Goal: Task Accomplishment & Management: Manage account settings

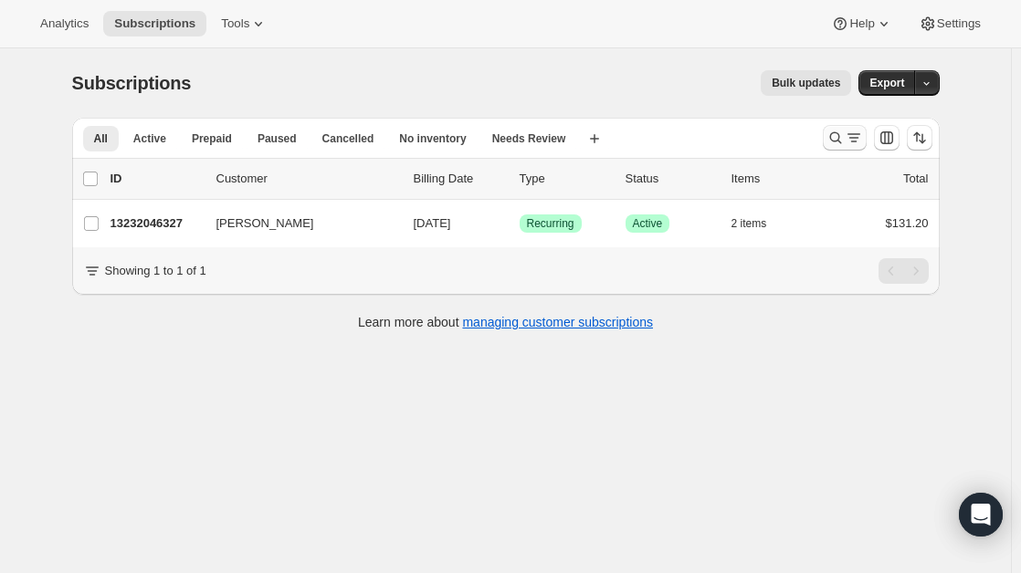
click at [849, 139] on icon "Search and filter results" at bounding box center [853, 138] width 18 height 18
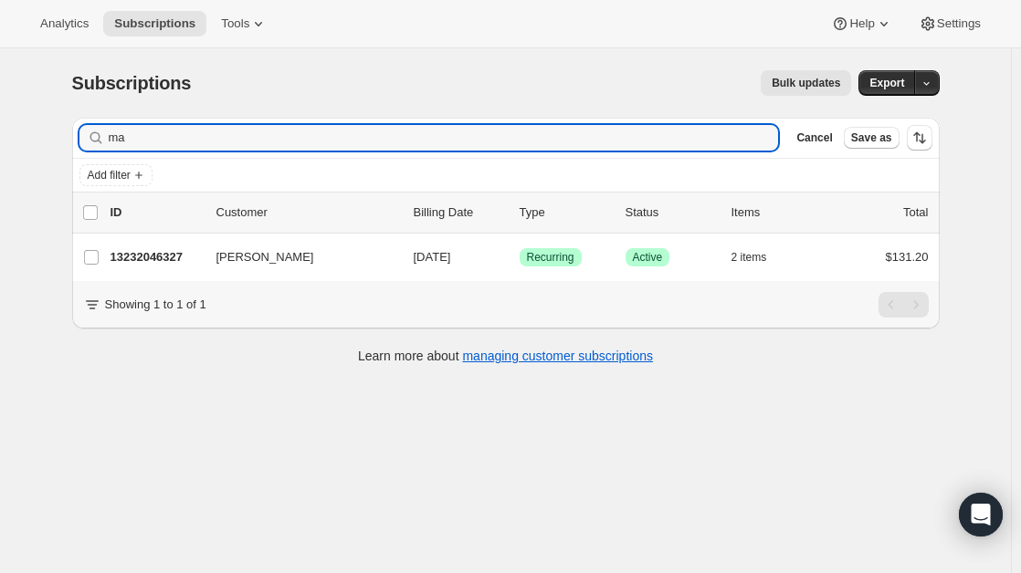
type input "m"
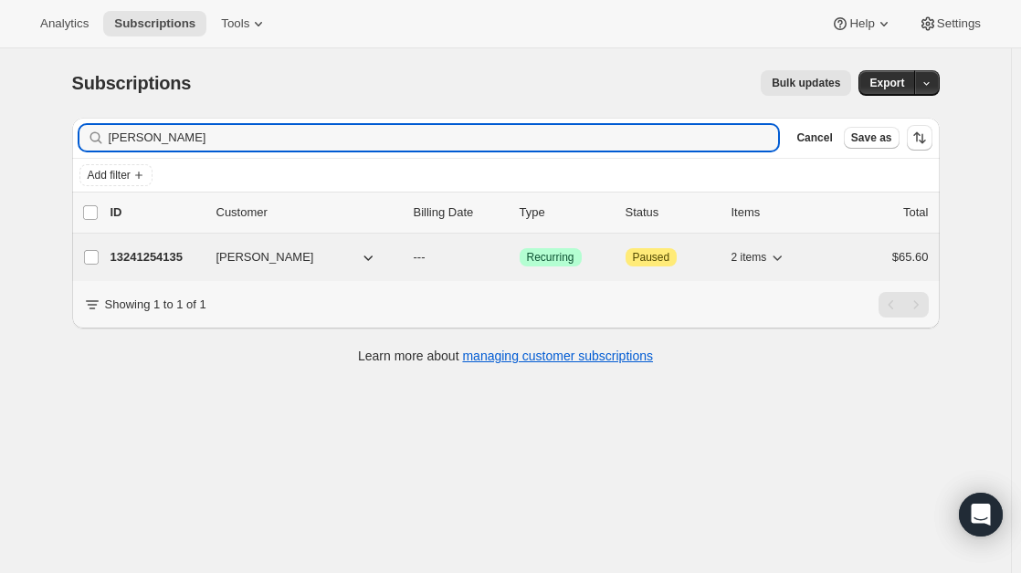
scroll to position [1, 0]
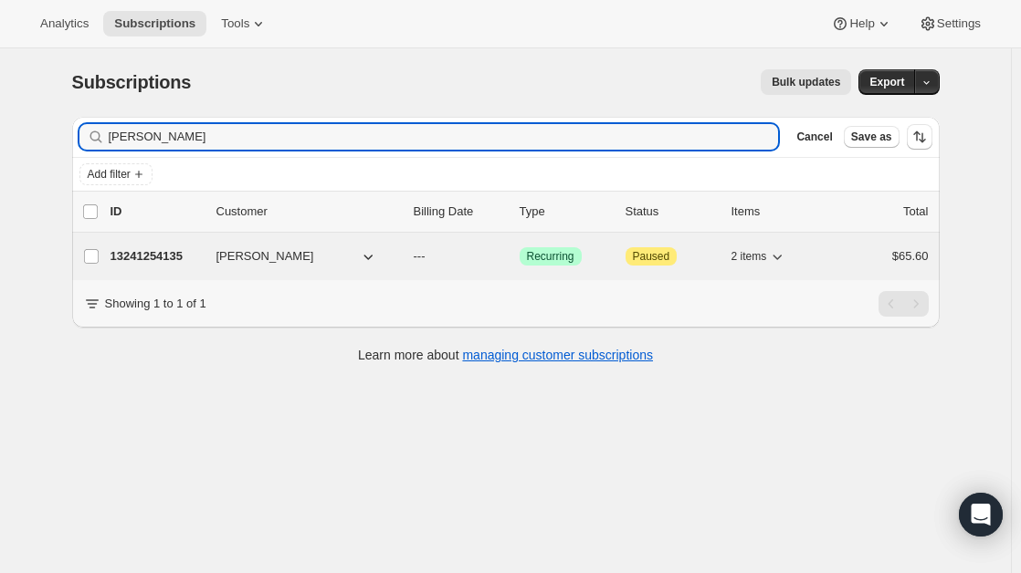
type input "[PERSON_NAME]"
click at [156, 258] on p "13241254135" at bounding box center [155, 256] width 91 height 18
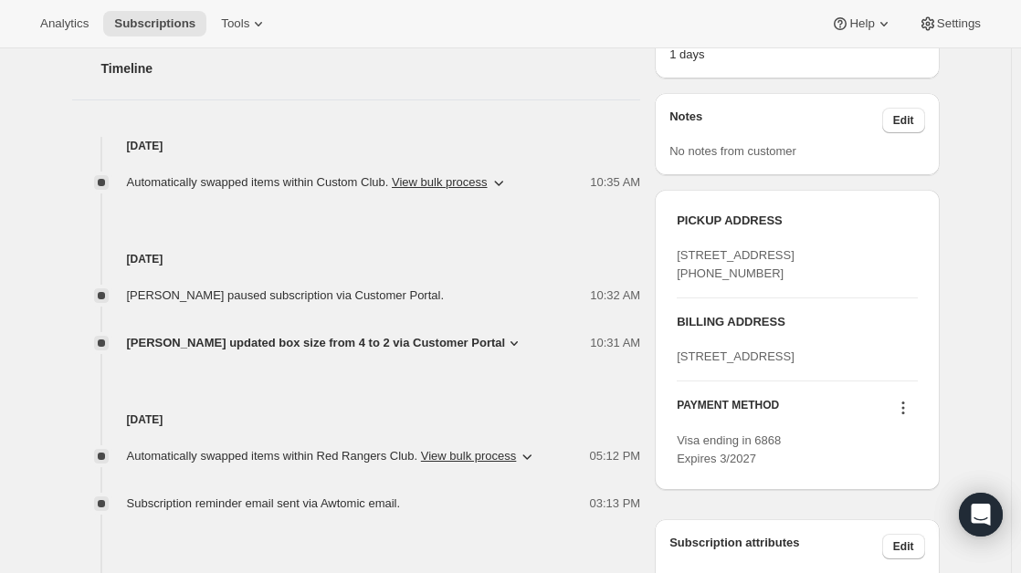
scroll to position [600, 0]
click at [487, 180] on button "View bulk process" at bounding box center [440, 181] width 96 height 14
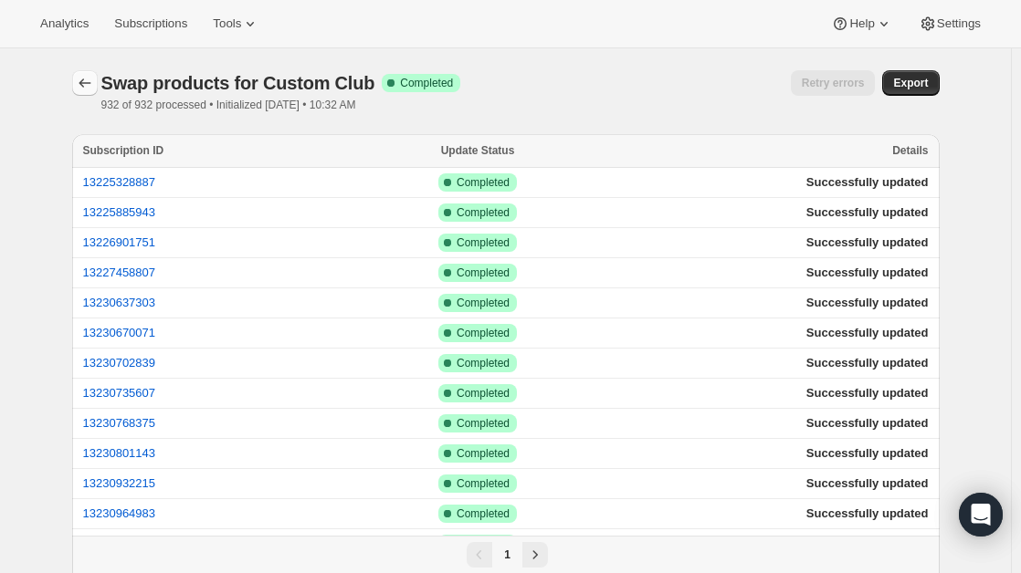
click at [91, 80] on icon "button" at bounding box center [85, 83] width 18 height 18
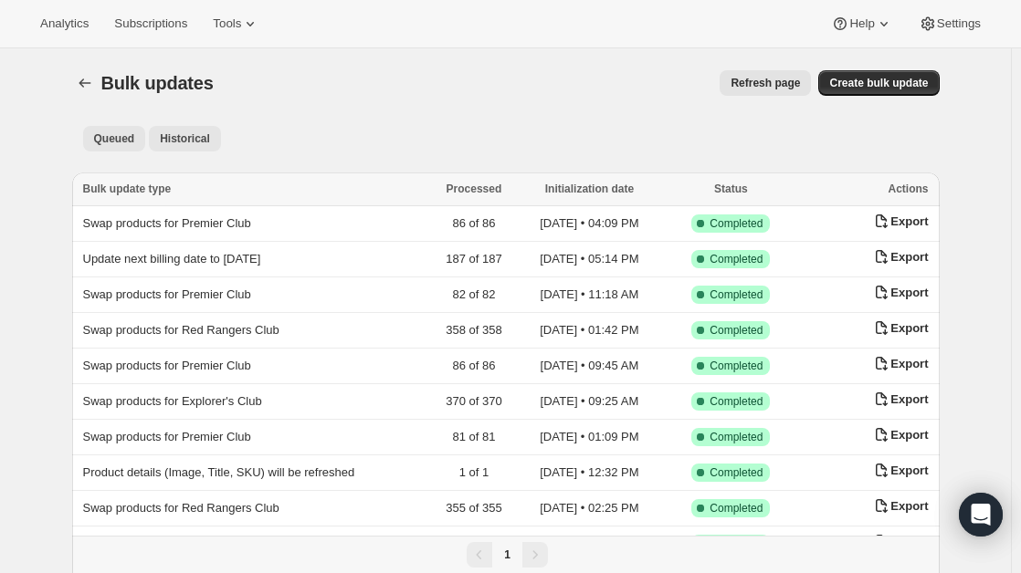
click at [103, 134] on span "Queued" at bounding box center [114, 138] width 41 height 15
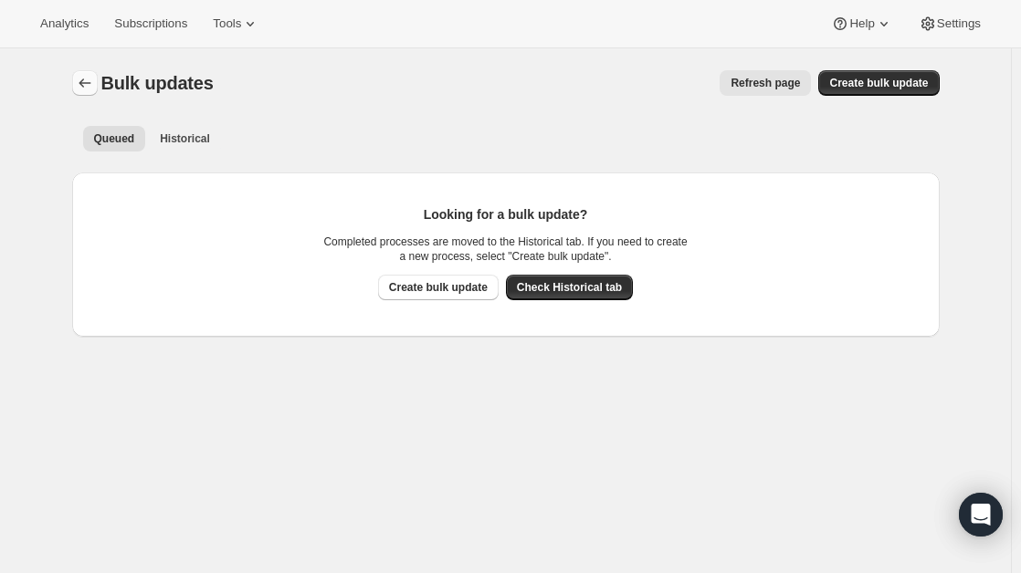
click at [87, 90] on icon "Bulk updates" at bounding box center [85, 83] width 18 height 18
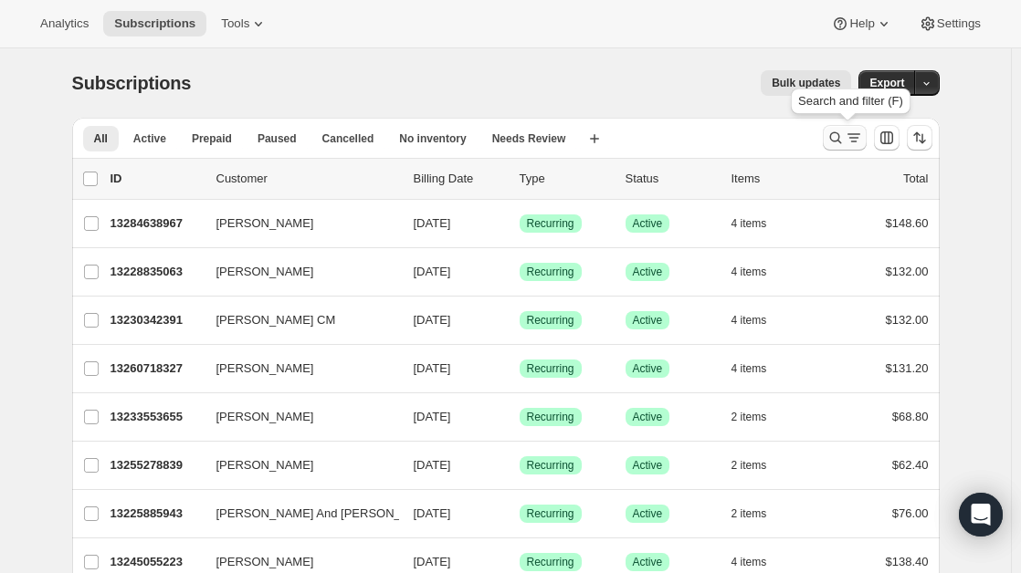
click at [844, 133] on icon "Search and filter results" at bounding box center [835, 138] width 18 height 18
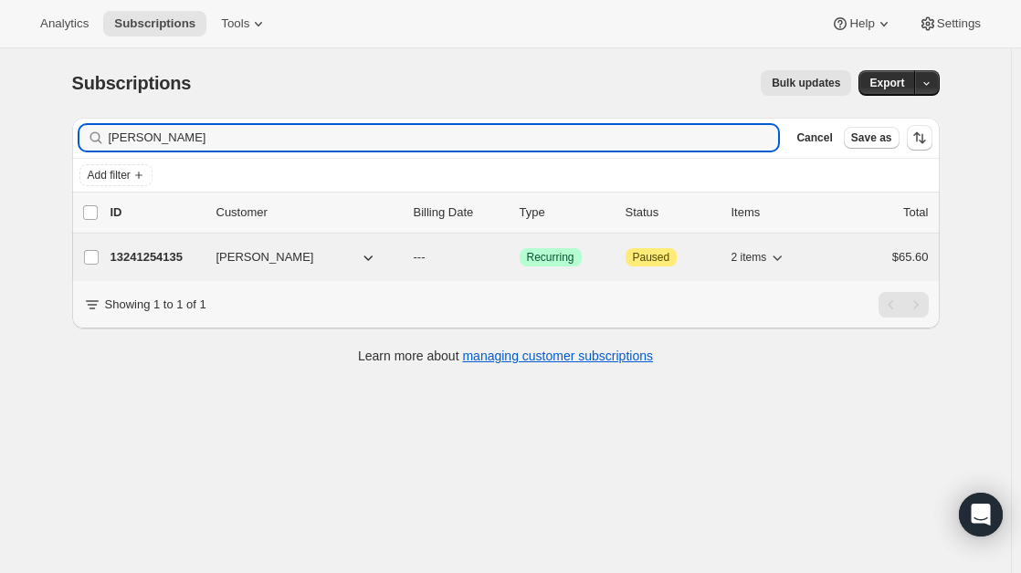
type input "[PERSON_NAME]"
click at [129, 257] on p "13241254135" at bounding box center [155, 257] width 91 height 18
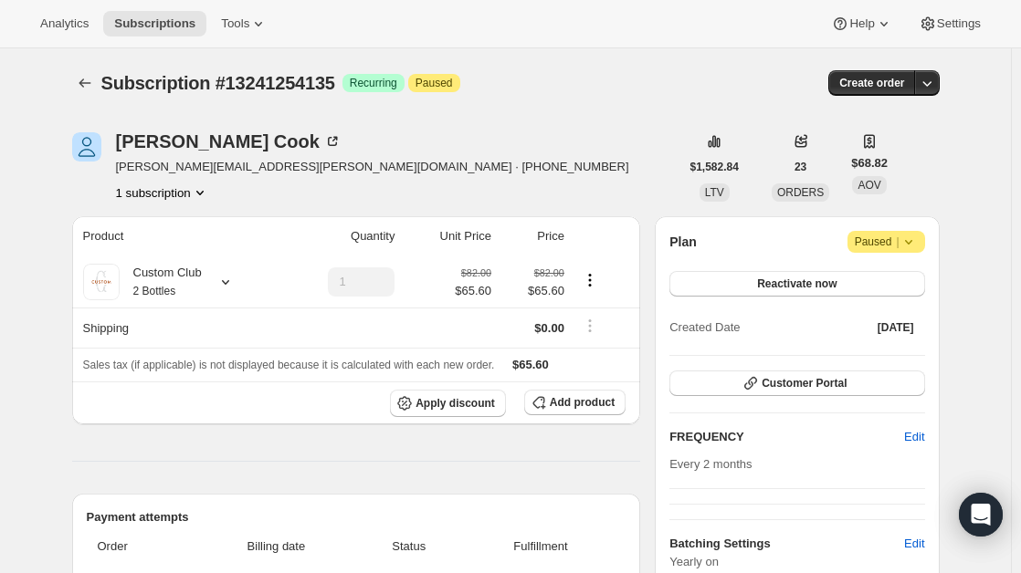
click at [227, 282] on icon at bounding box center [225, 282] width 7 height 5
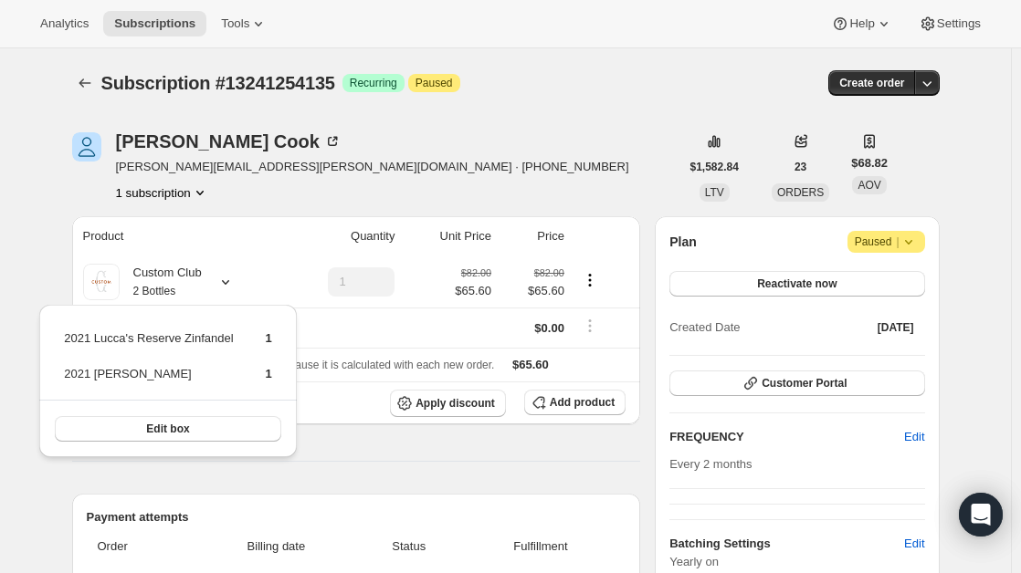
click at [289, 232] on th "Quantity" at bounding box center [340, 236] width 120 height 40
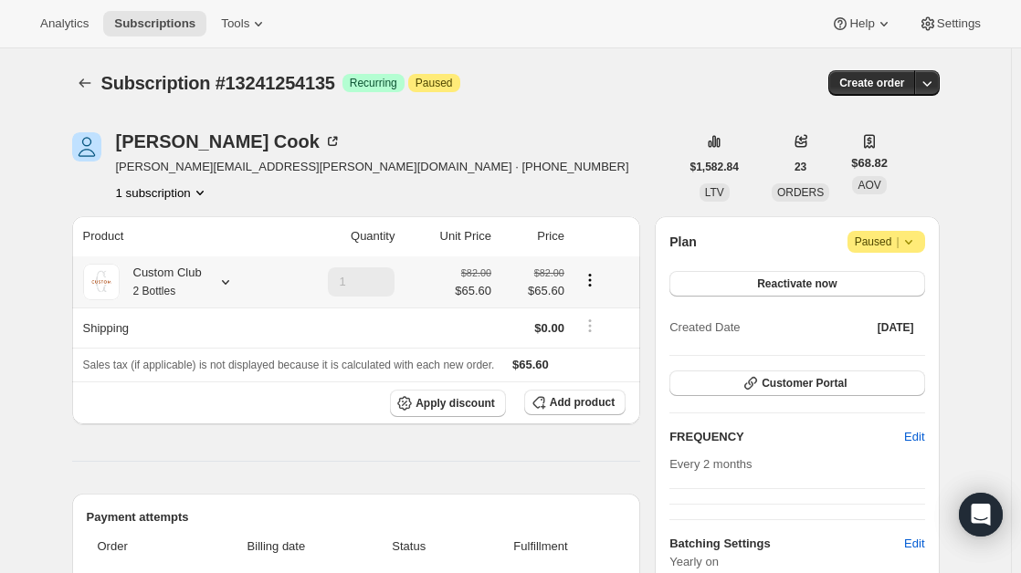
click at [241, 287] on div "Custom Club 2 Bottles" at bounding box center [179, 282] width 193 height 37
click at [231, 289] on icon at bounding box center [225, 282] width 18 height 18
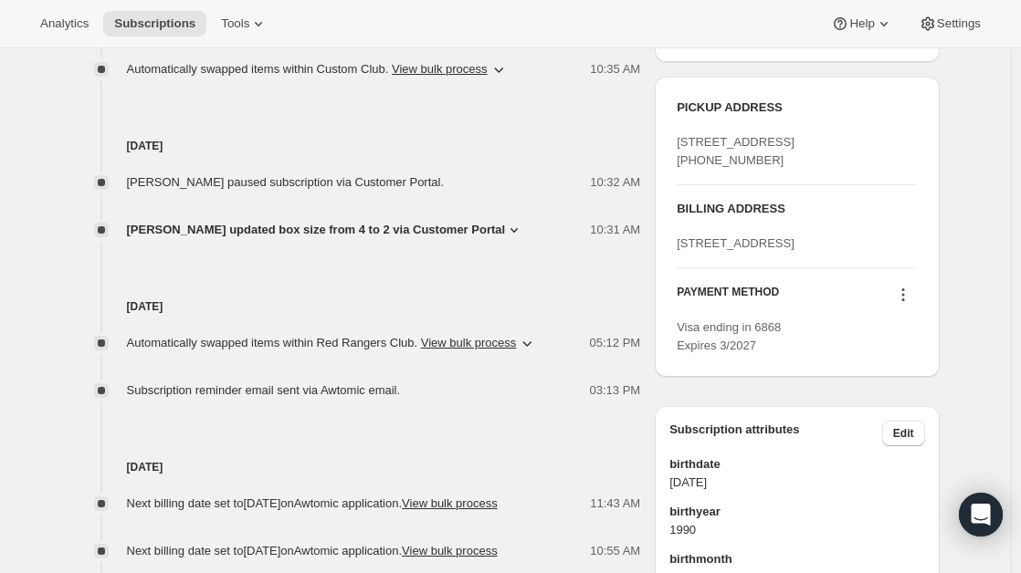
scroll to position [713, 0]
click at [480, 225] on span "[PERSON_NAME] updated box size from 4 to 2 via Customer Portal" at bounding box center [316, 229] width 379 height 18
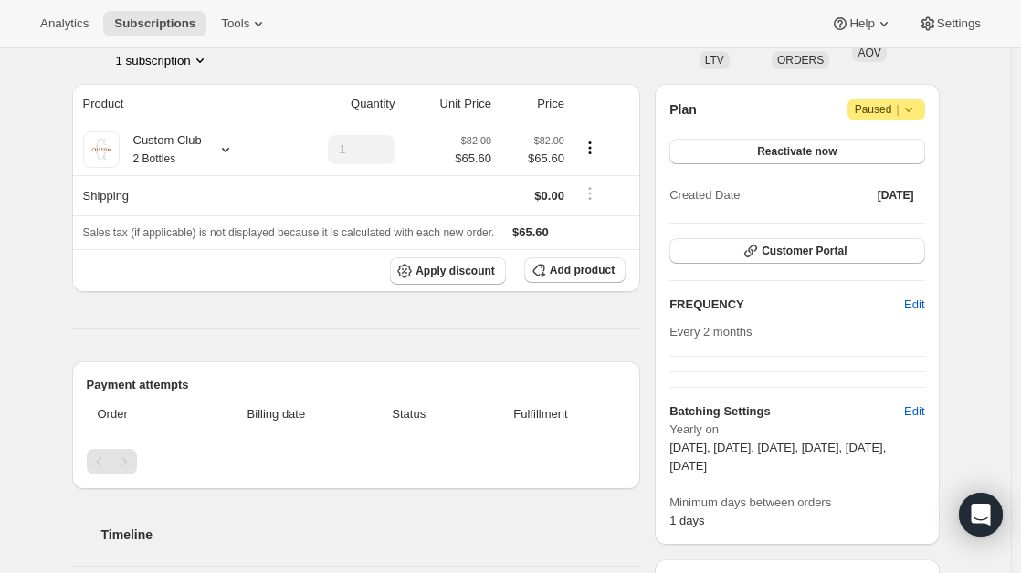
scroll to position [0, 0]
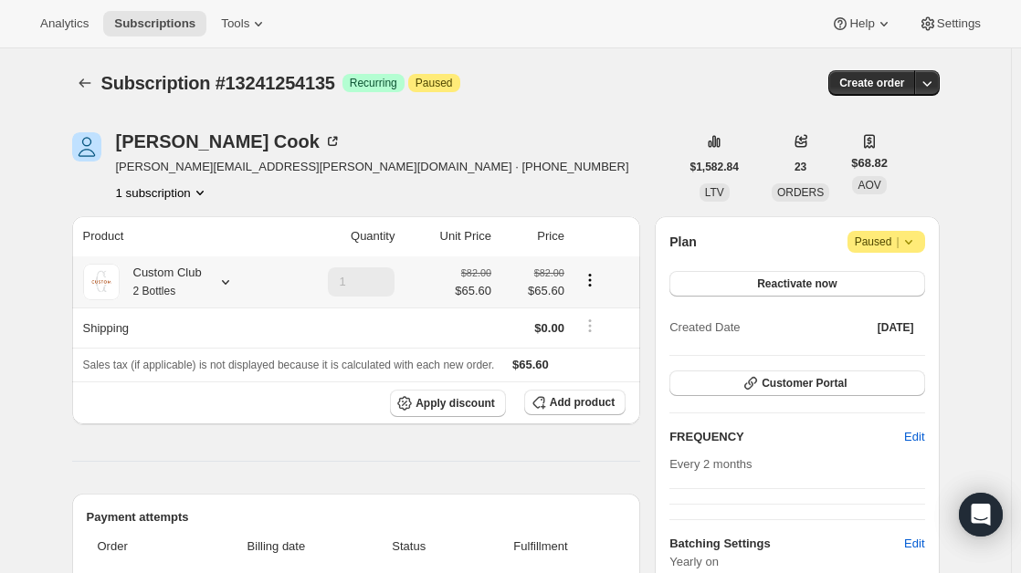
click at [228, 283] on icon at bounding box center [225, 282] width 18 height 18
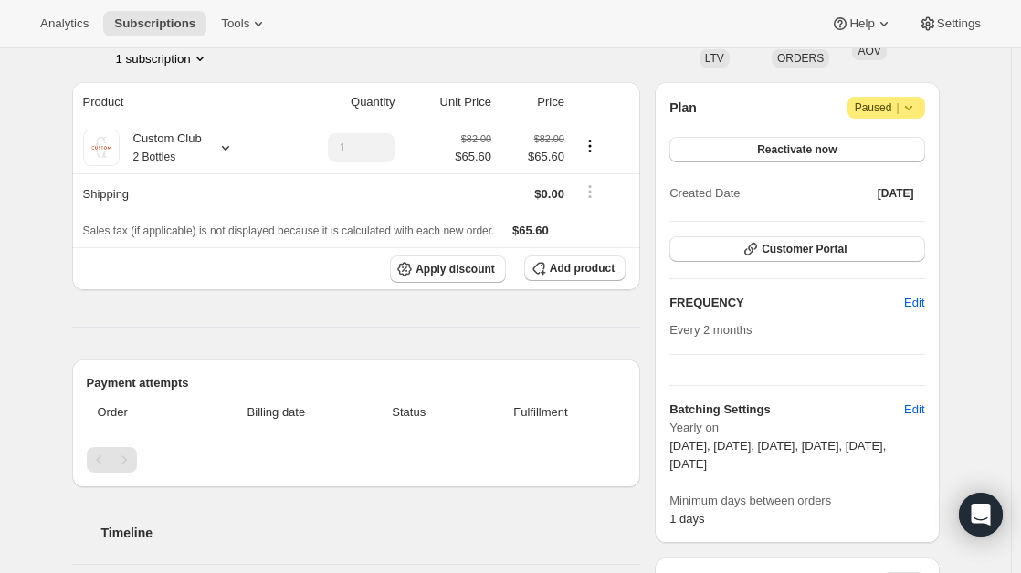
scroll to position [134, 0]
click at [198, 153] on div "Custom Club 2 Bottles" at bounding box center [161, 148] width 82 height 37
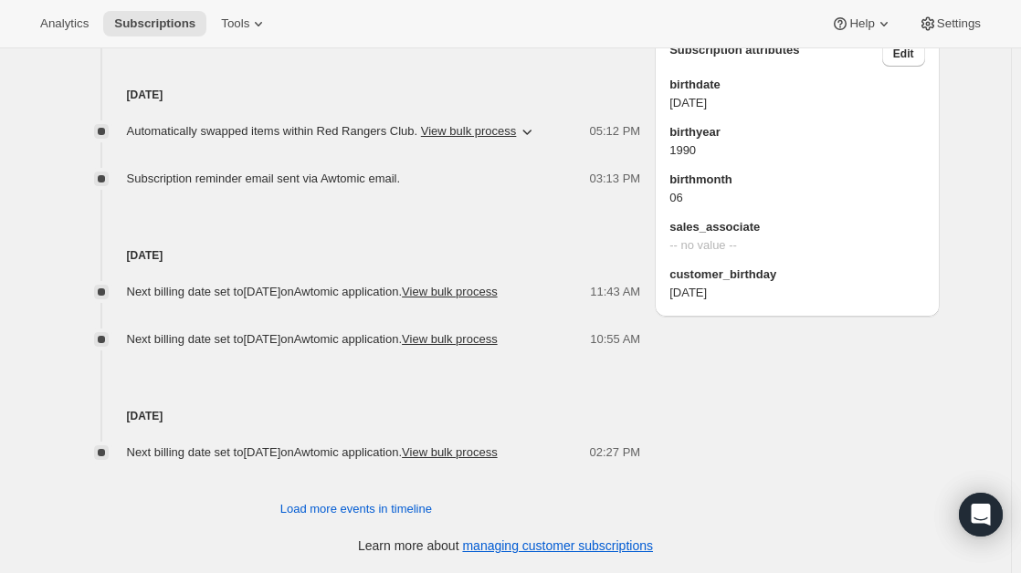
scroll to position [1145, 0]
click at [334, 496] on button "Load more events in timeline" at bounding box center [355, 509] width 173 height 29
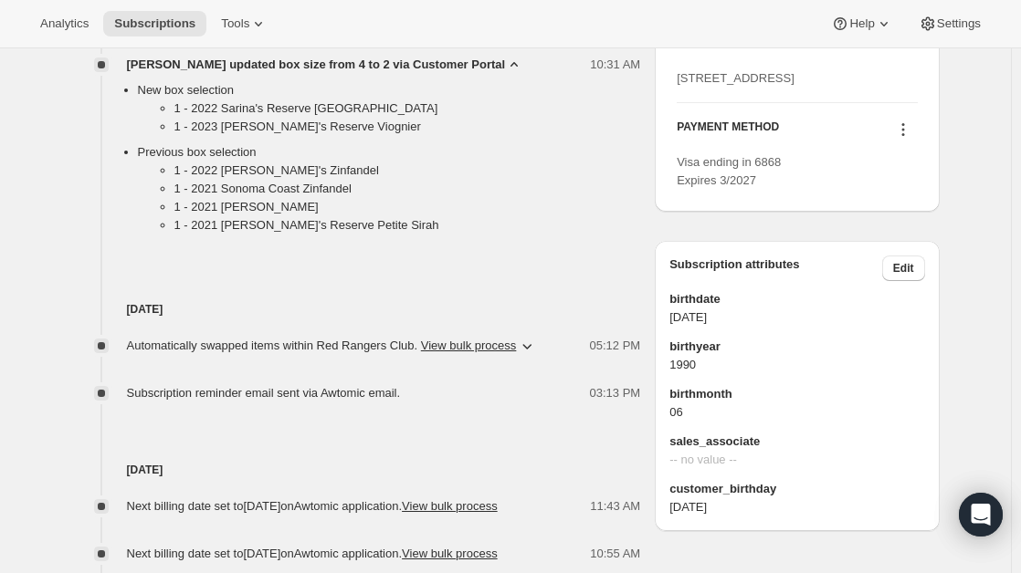
scroll to position [878, 0]
click at [511, 343] on button "View bulk process" at bounding box center [469, 345] width 96 height 14
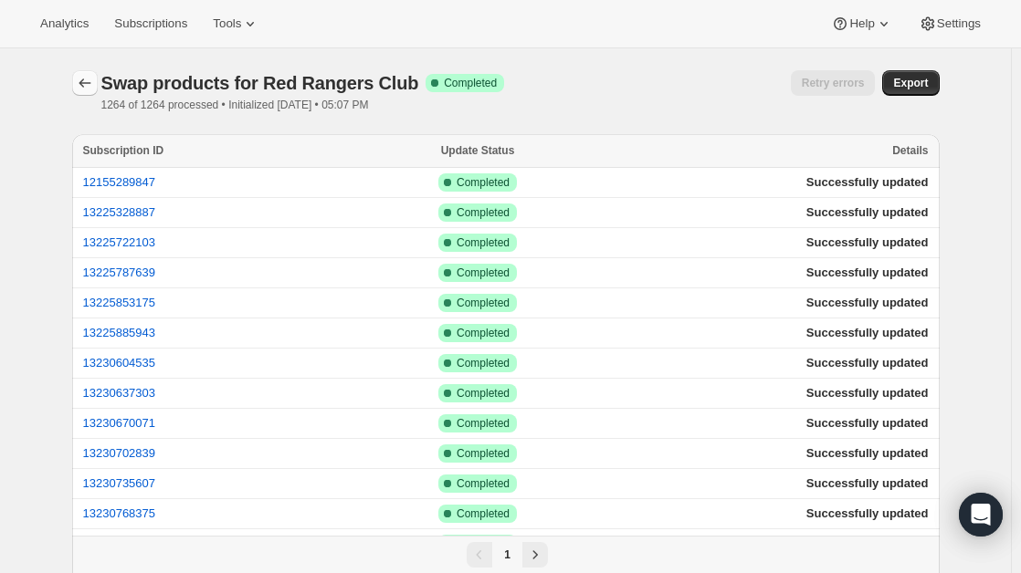
click at [87, 86] on icon "button" at bounding box center [85, 83] width 18 height 18
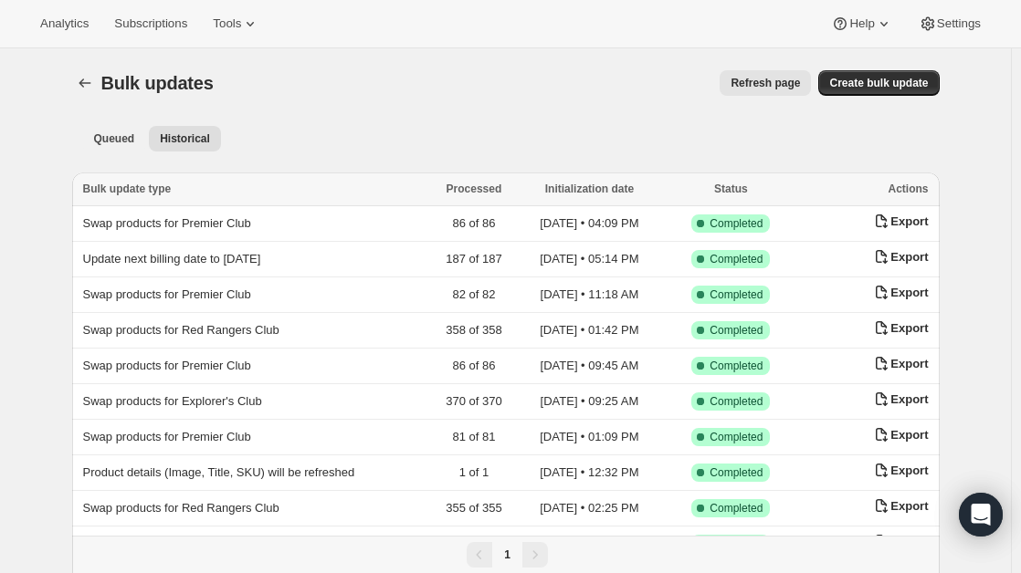
scroll to position [36, 0]
